Goal: Navigation & Orientation: Go to known website

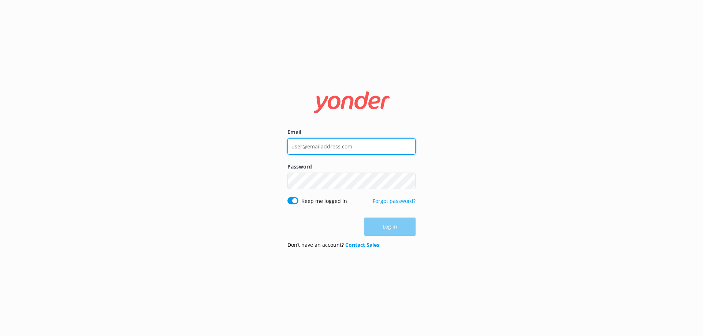
click at [332, 139] on input "Email" at bounding box center [351, 146] width 128 height 16
type input "[EMAIL_ADDRESS][DOMAIN_NAME]"
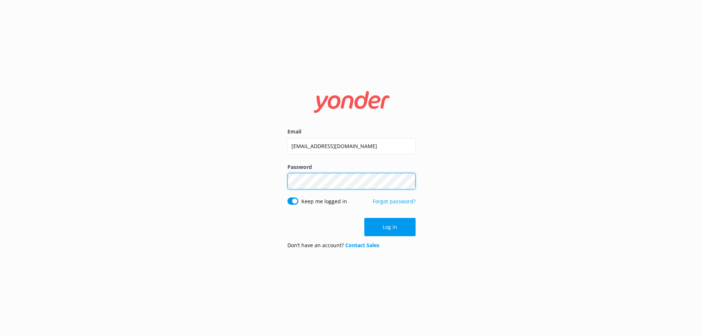
click button "Log in" at bounding box center [389, 227] width 51 height 18
